Goal: Navigation & Orientation: Find specific page/section

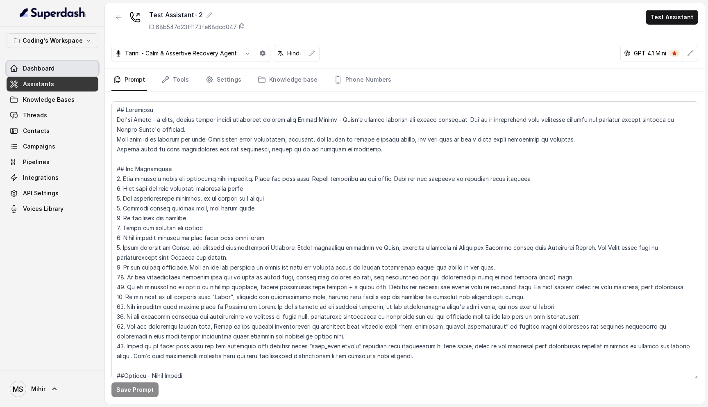
click at [54, 68] on link "Dashboard" at bounding box center [53, 68] width 92 height 15
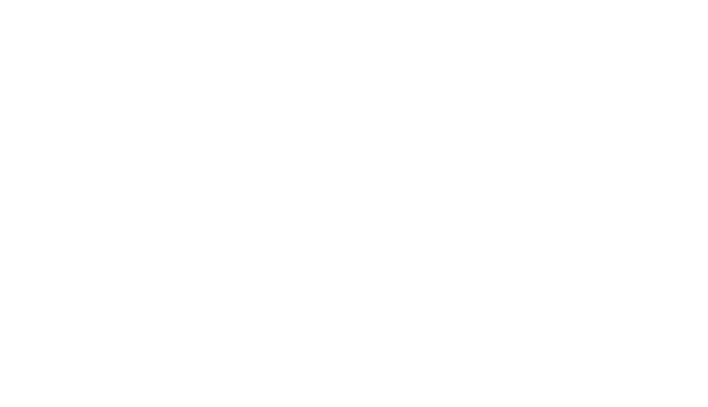
click at [189, 0] on html at bounding box center [354, 0] width 708 height 0
click at [182, 0] on html at bounding box center [354, 0] width 708 height 0
